Goal: Task Accomplishment & Management: Use online tool/utility

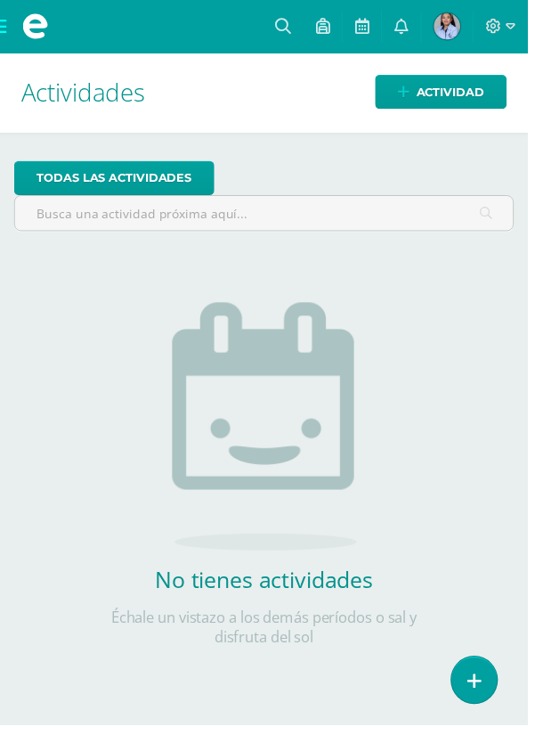
click at [19, 24] on span at bounding box center [35, 26] width 71 height 53
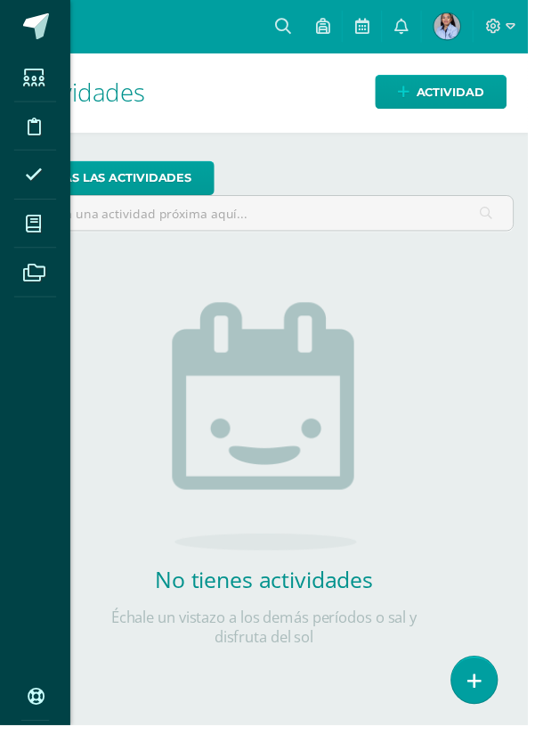
click at [53, 223] on span at bounding box center [34, 227] width 40 height 40
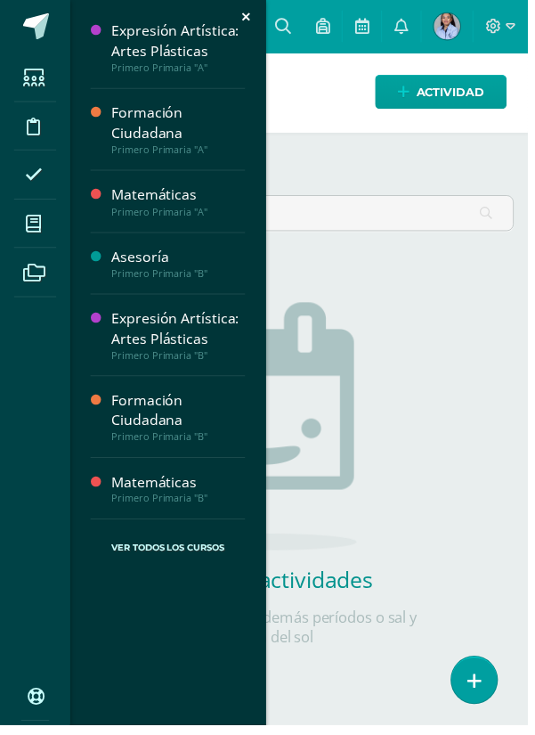
click at [212, 47] on div "Expresión Artística: Artes Plásticas" at bounding box center [180, 41] width 135 height 41
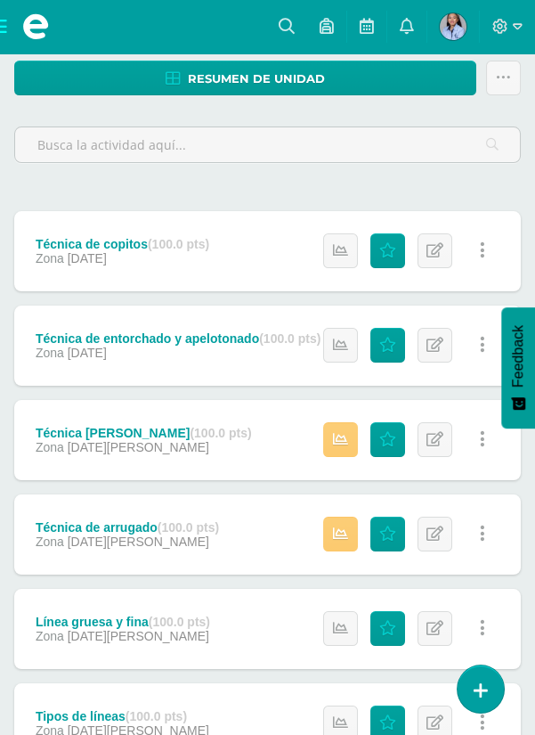
scroll to position [249, 0]
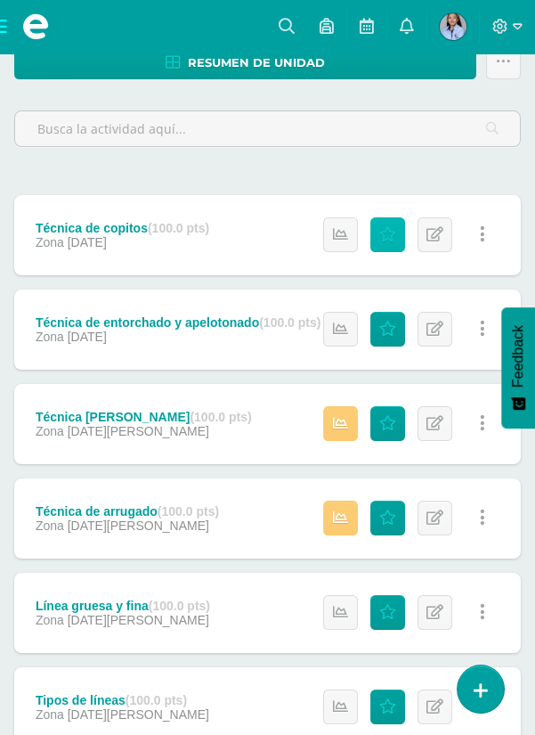
click at [388, 236] on icon at bounding box center [388, 234] width 17 height 15
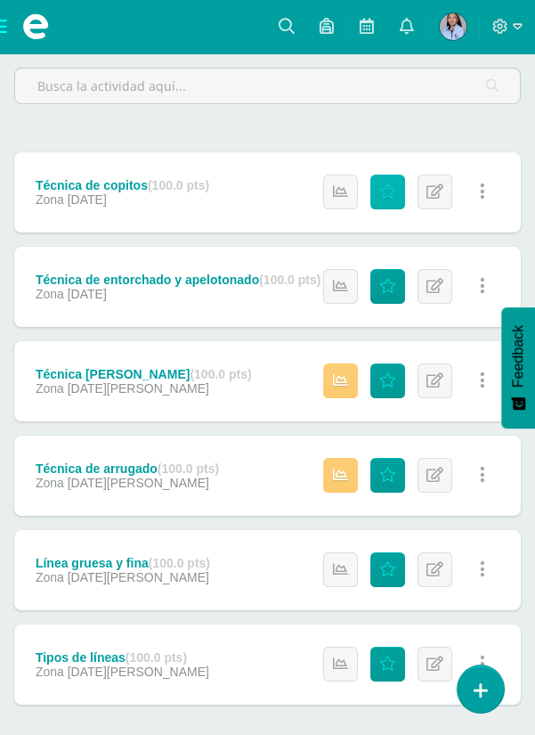
scroll to position [306, 0]
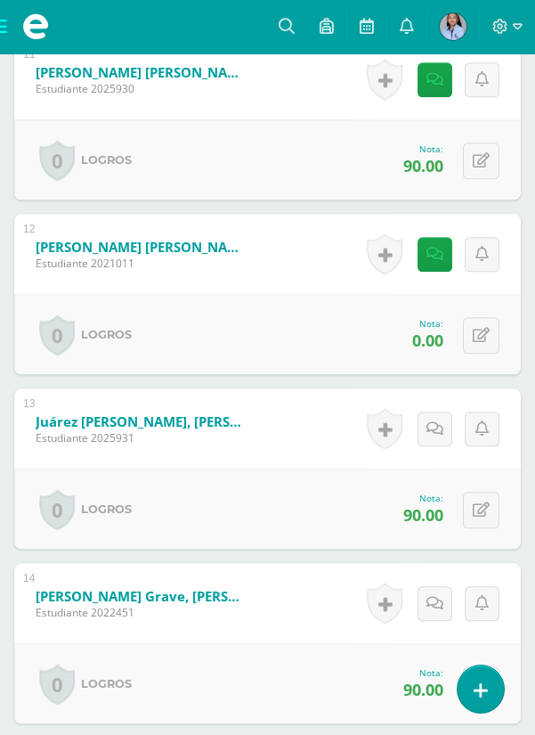
scroll to position [2450, 0]
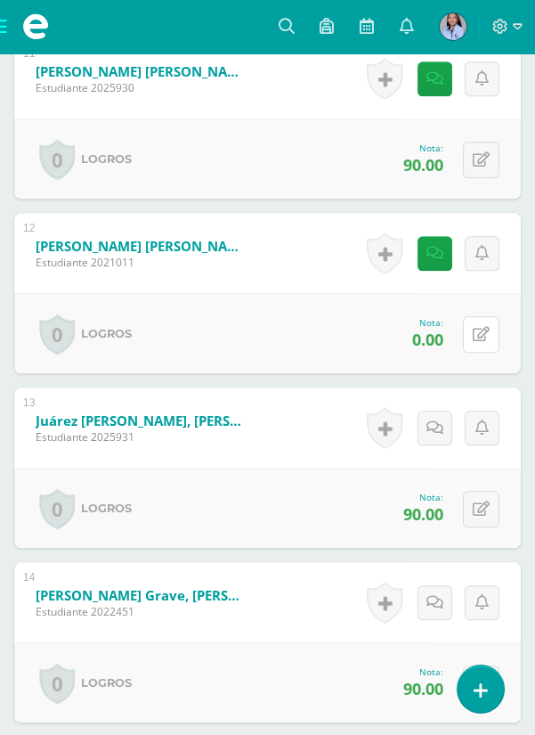
click at [478, 330] on icon at bounding box center [481, 334] width 17 height 15
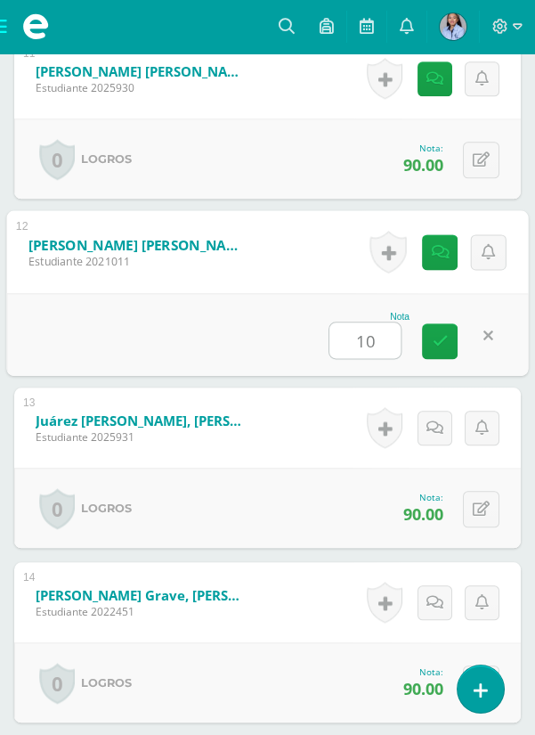
type input "100"
click at [437, 347] on link at bounding box center [440, 341] width 36 height 36
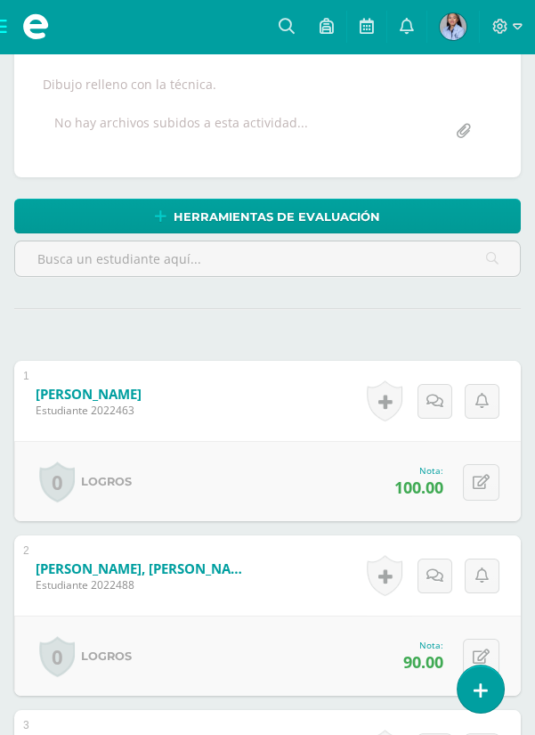
scroll to position [0, 0]
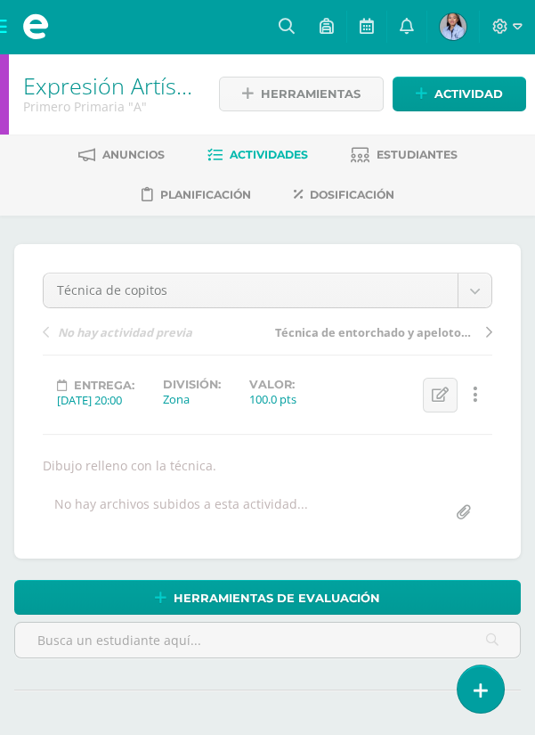
click at [15, 37] on span at bounding box center [35, 26] width 71 height 53
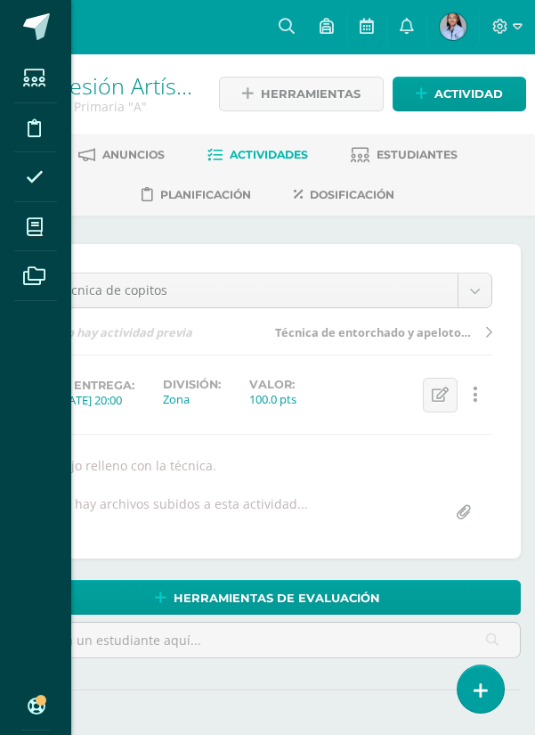
click at [44, 225] on span at bounding box center [34, 227] width 40 height 40
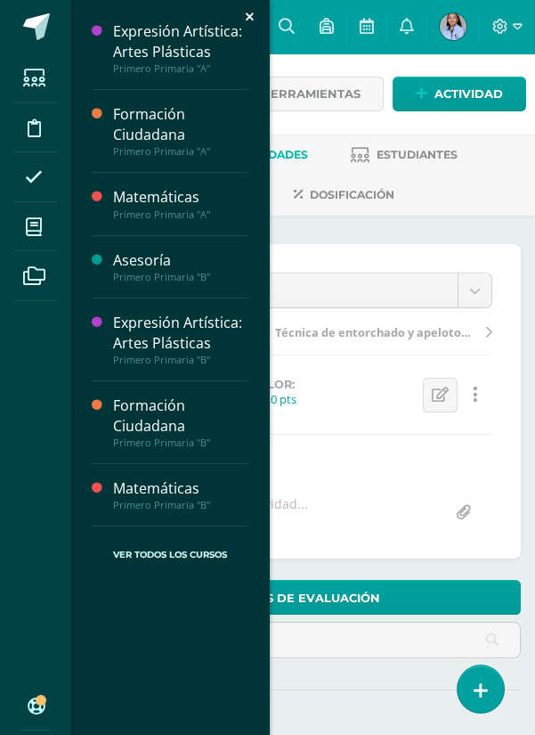
click at [185, 347] on div "Expresión Artística: Artes Plásticas" at bounding box center [180, 333] width 135 height 41
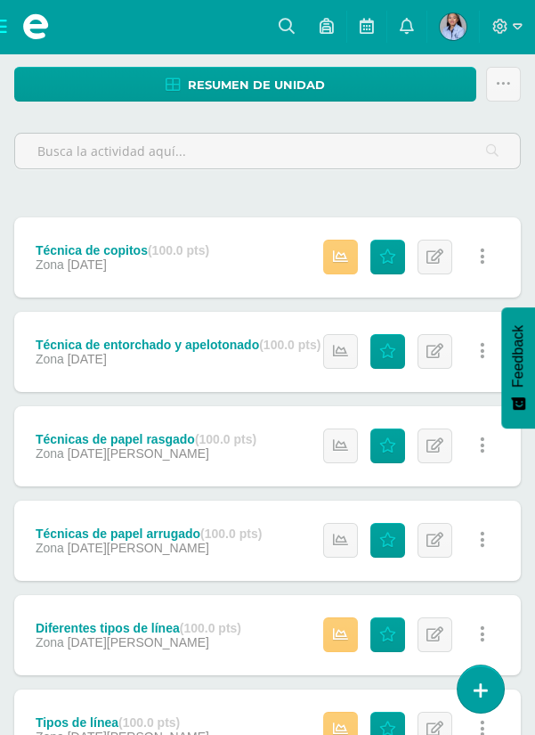
scroll to position [228, 0]
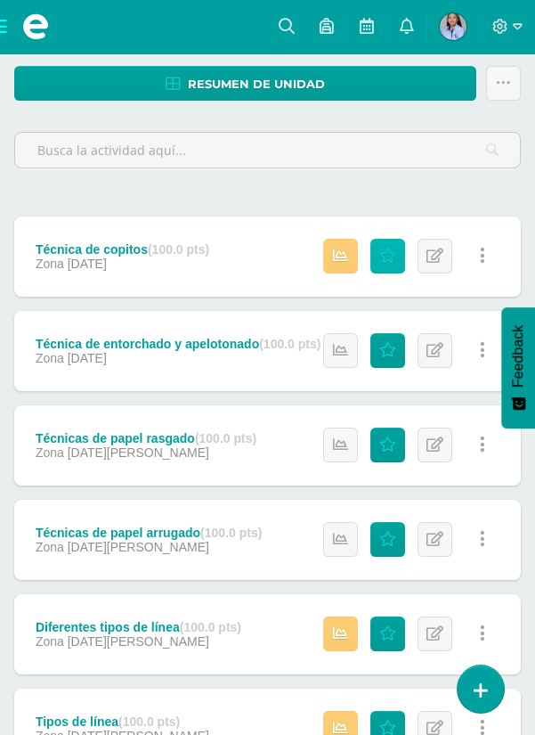
click at [393, 250] on icon at bounding box center [388, 256] width 17 height 15
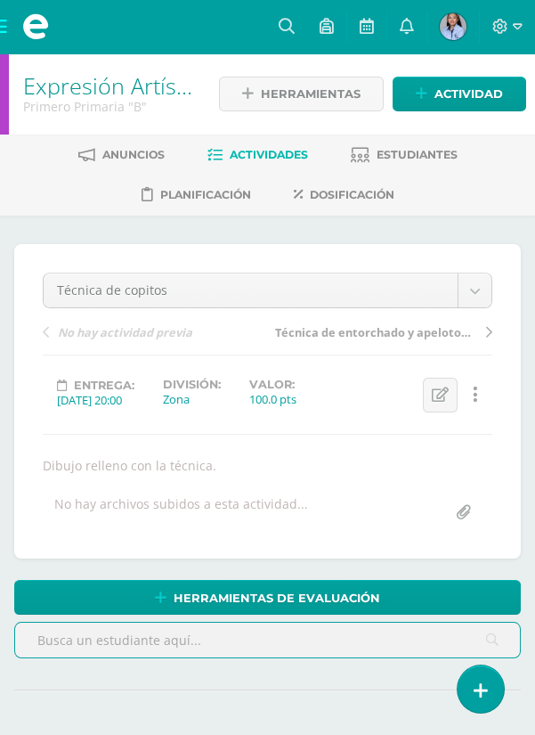
click at [0, 27] on span at bounding box center [35, 26] width 71 height 53
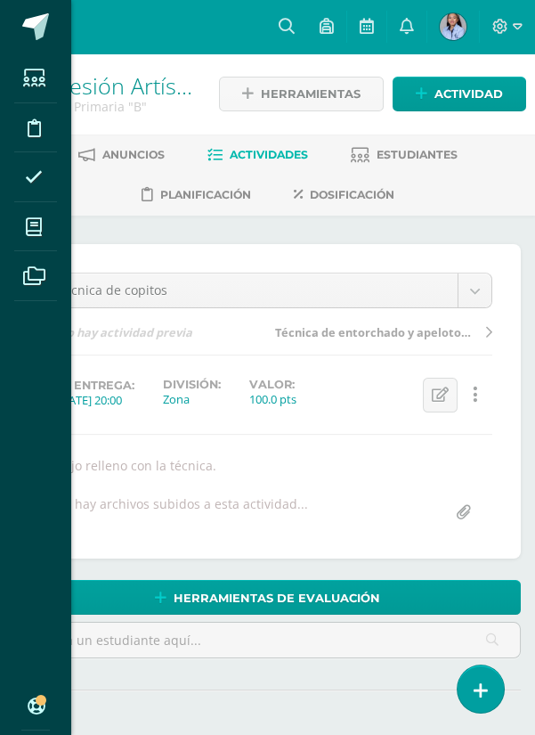
click at [43, 236] on span at bounding box center [34, 227] width 40 height 40
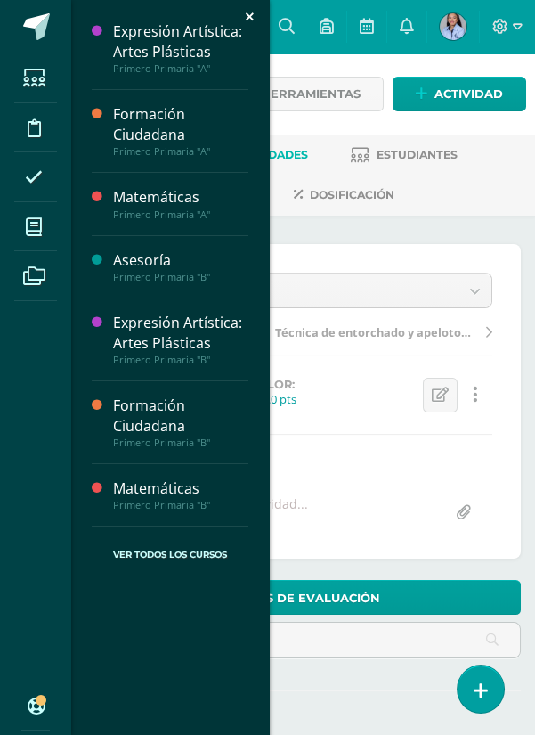
click at [180, 147] on div "Primero Primaria "A"" at bounding box center [180, 151] width 135 height 12
